Goal: Information Seeking & Learning: Learn about a topic

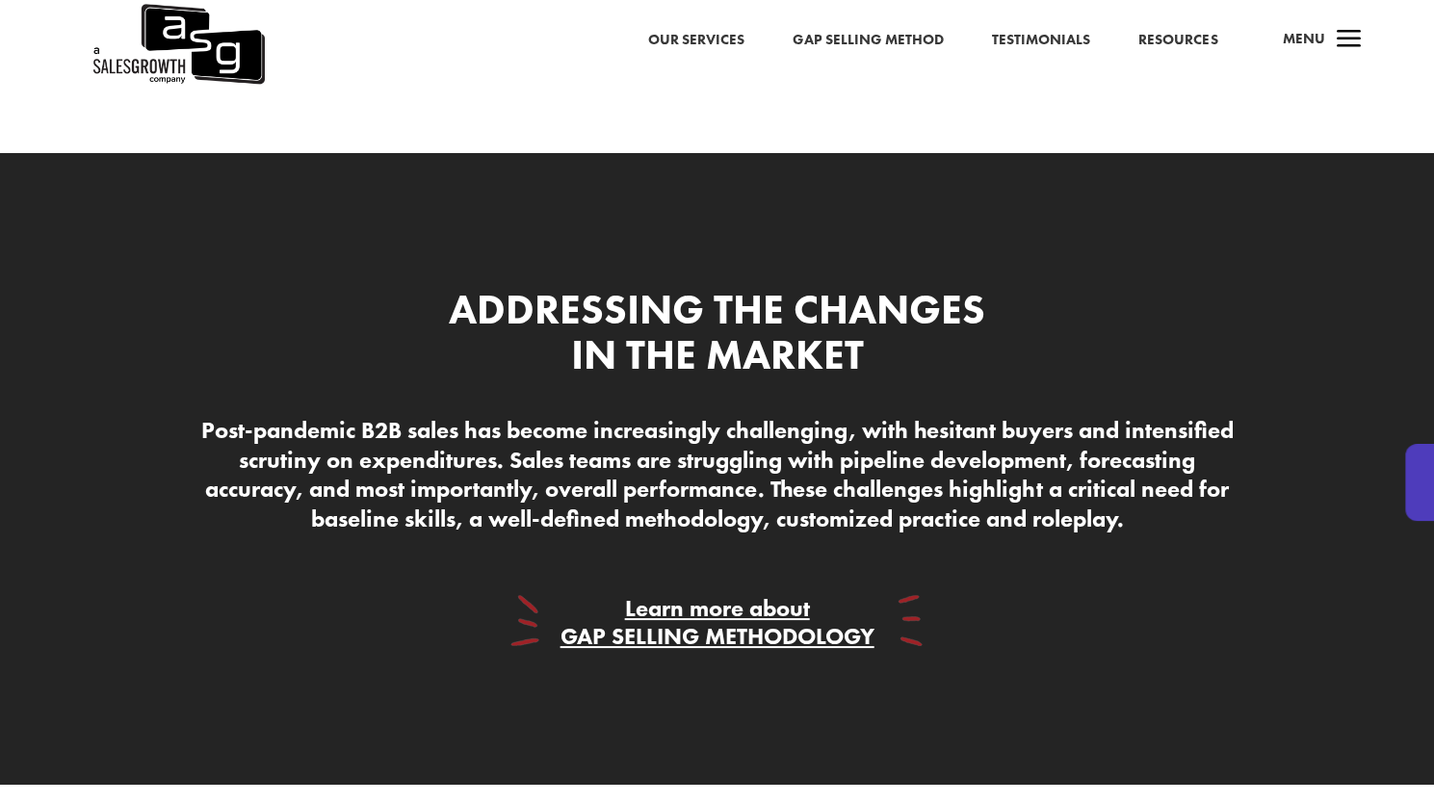
scroll to position [4622, 0]
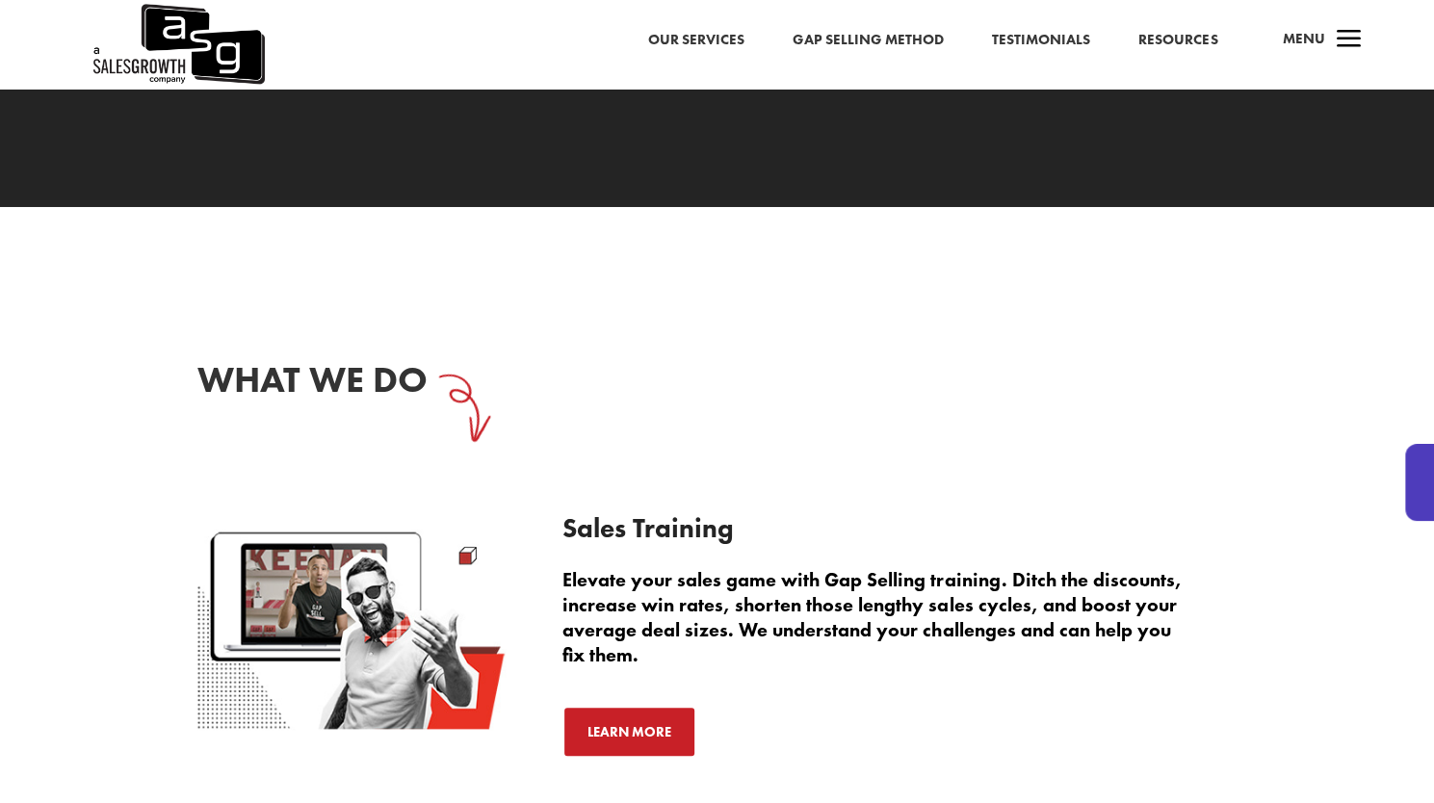
click at [715, 43] on link "Our Services" at bounding box center [696, 40] width 96 height 25
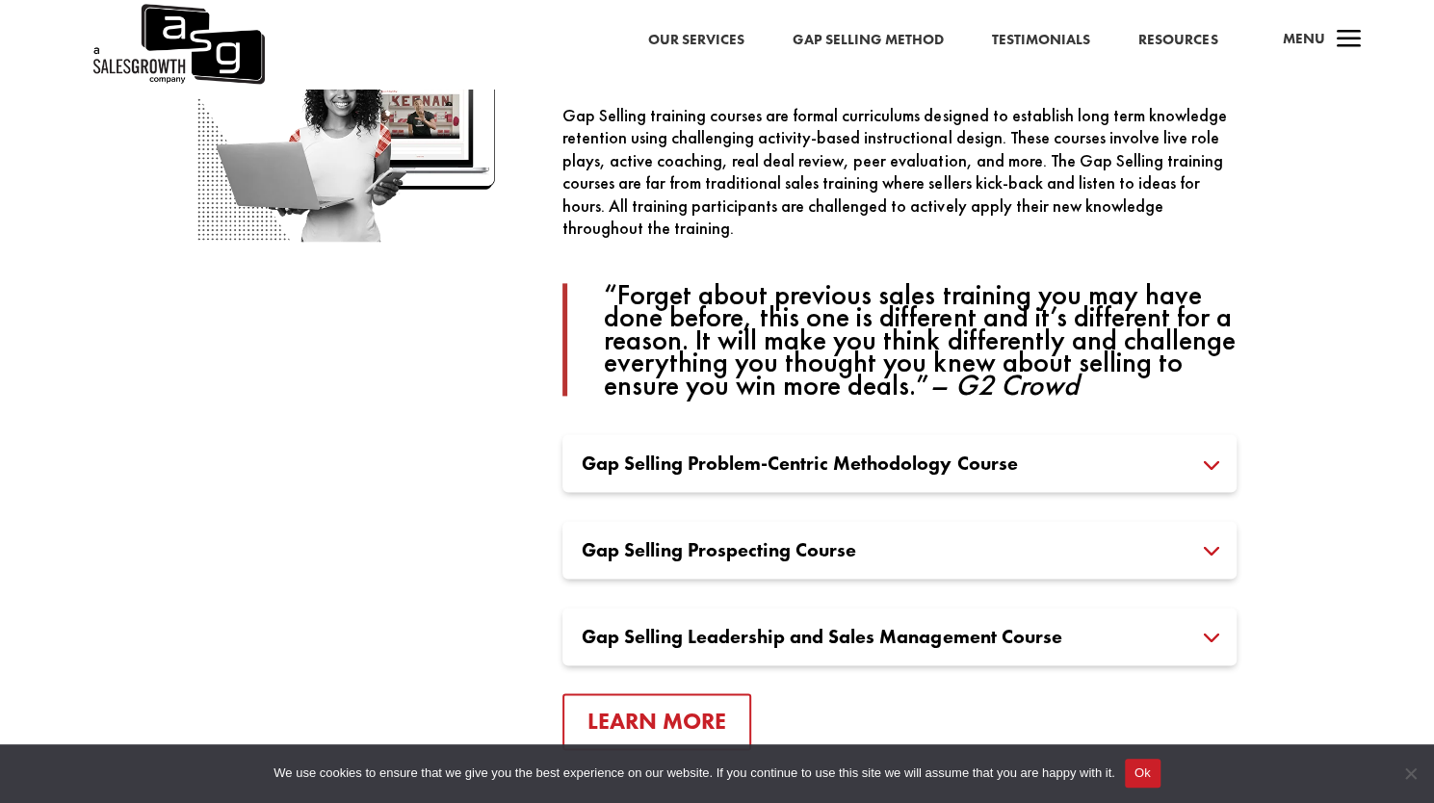
scroll to position [674, 0]
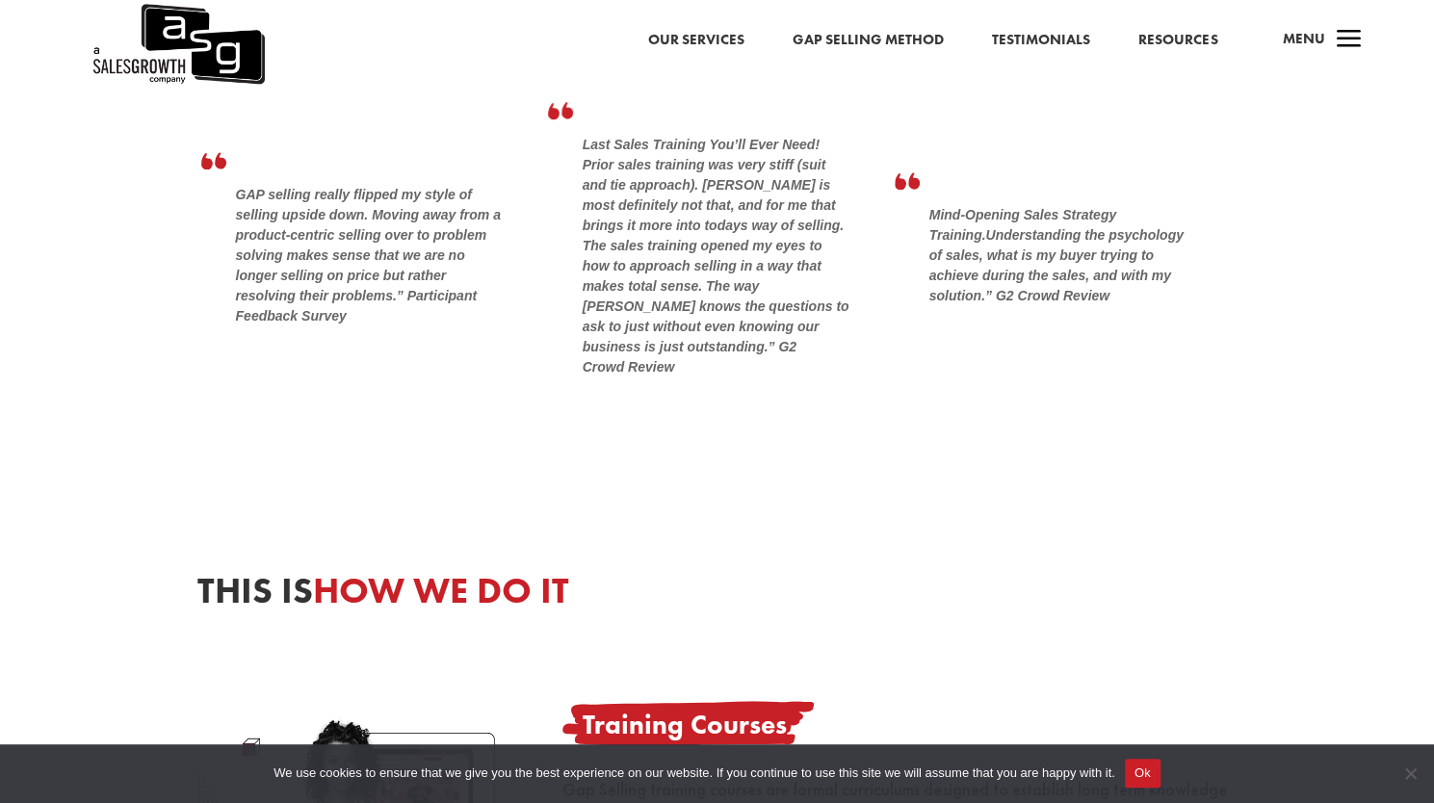
click at [977, 26] on div "Our Services Gap Selling Method Testimonials Resources a Menu" at bounding box center [717, 44] width 1434 height 89
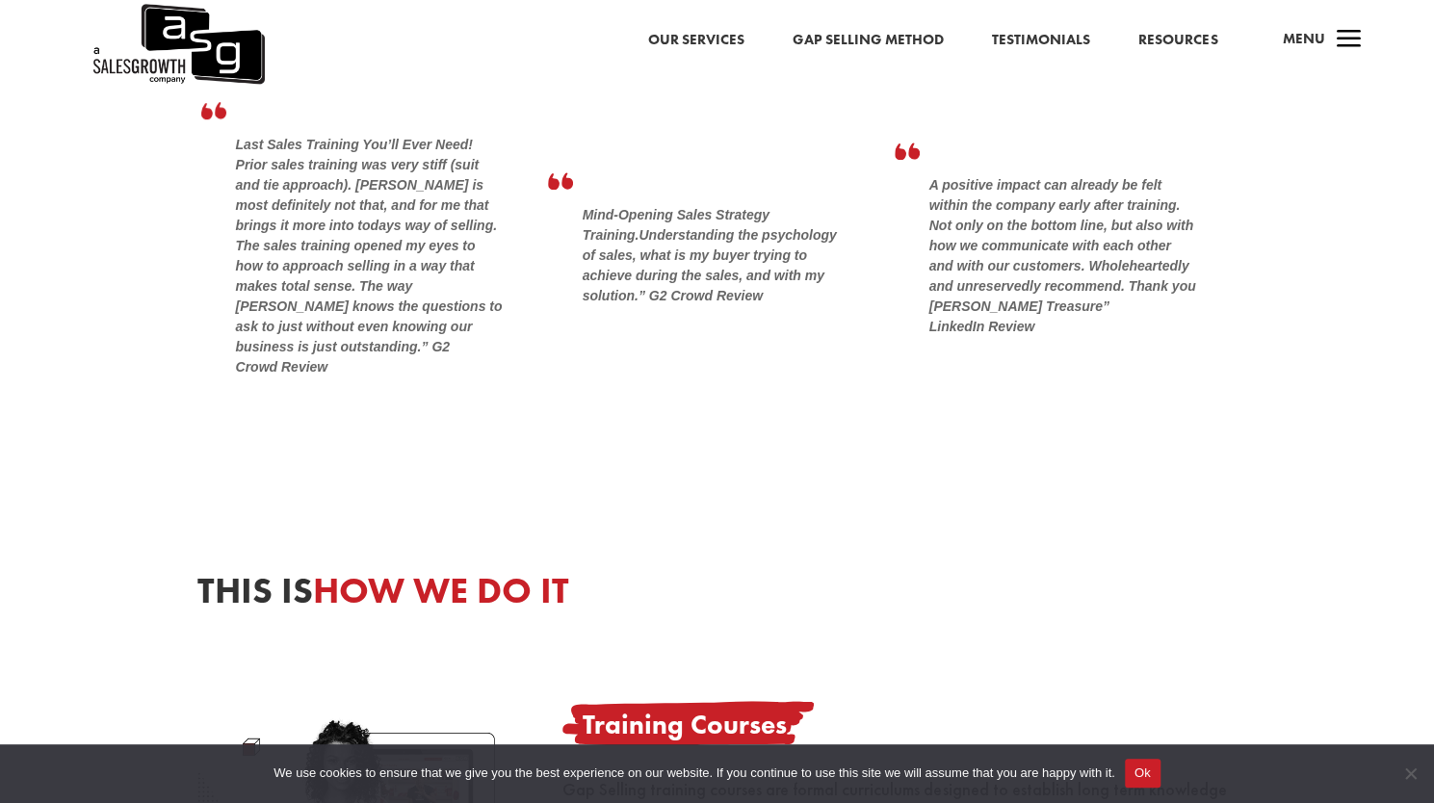
click at [1026, 37] on link "Testimonials" at bounding box center [1041, 40] width 98 height 25
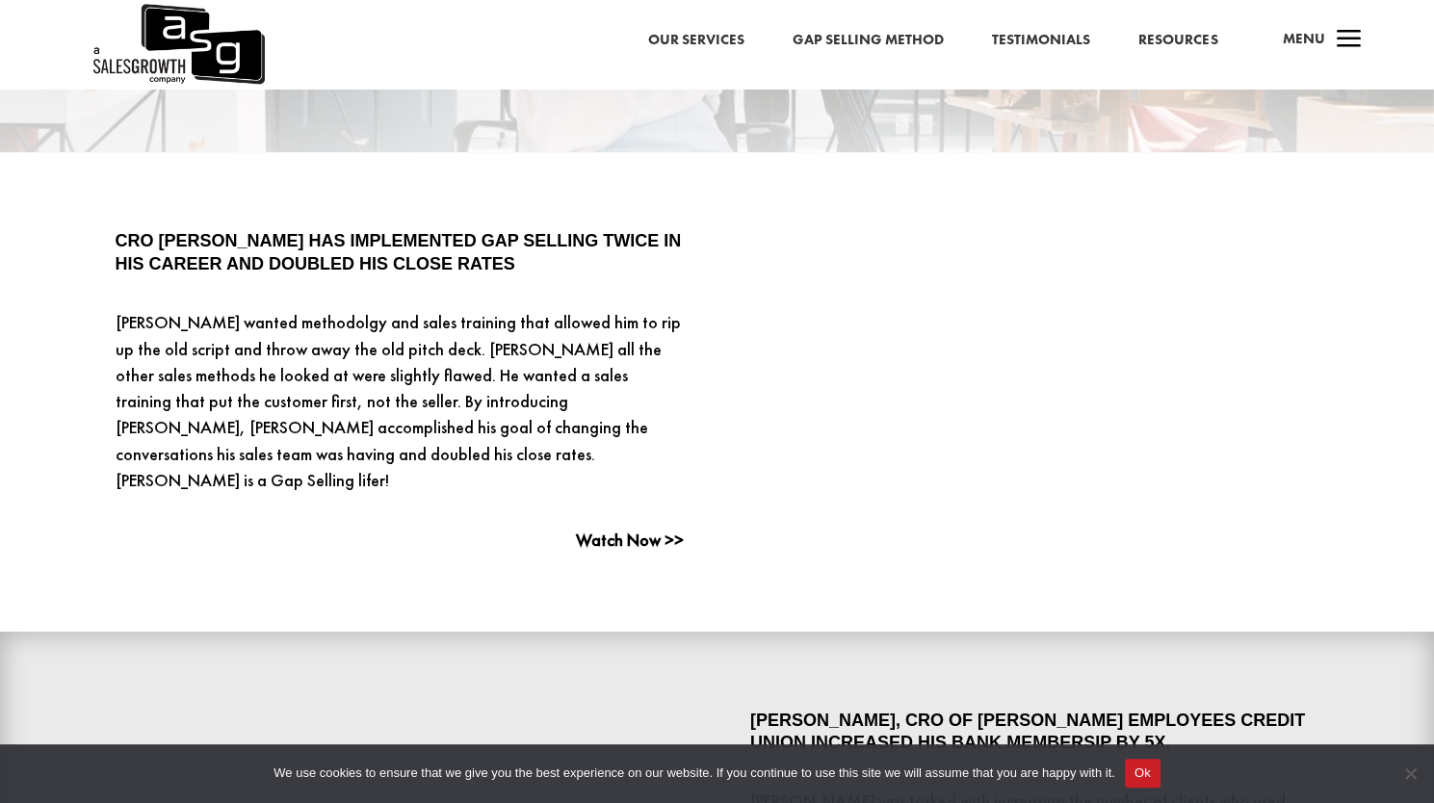
click at [1155, 772] on button "Ok" at bounding box center [1143, 773] width 36 height 29
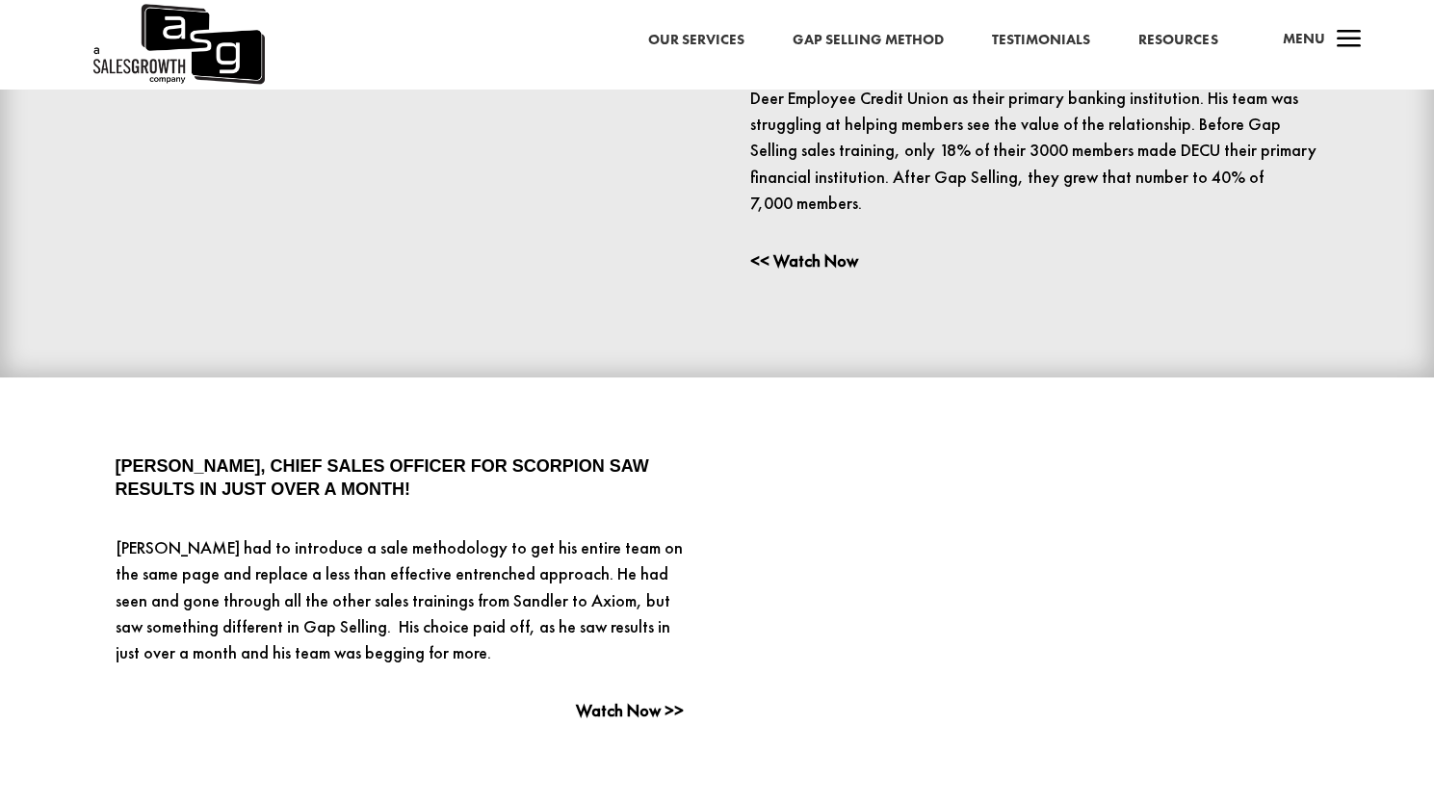
scroll to position [1348, 0]
